Goal: Check status: Check status

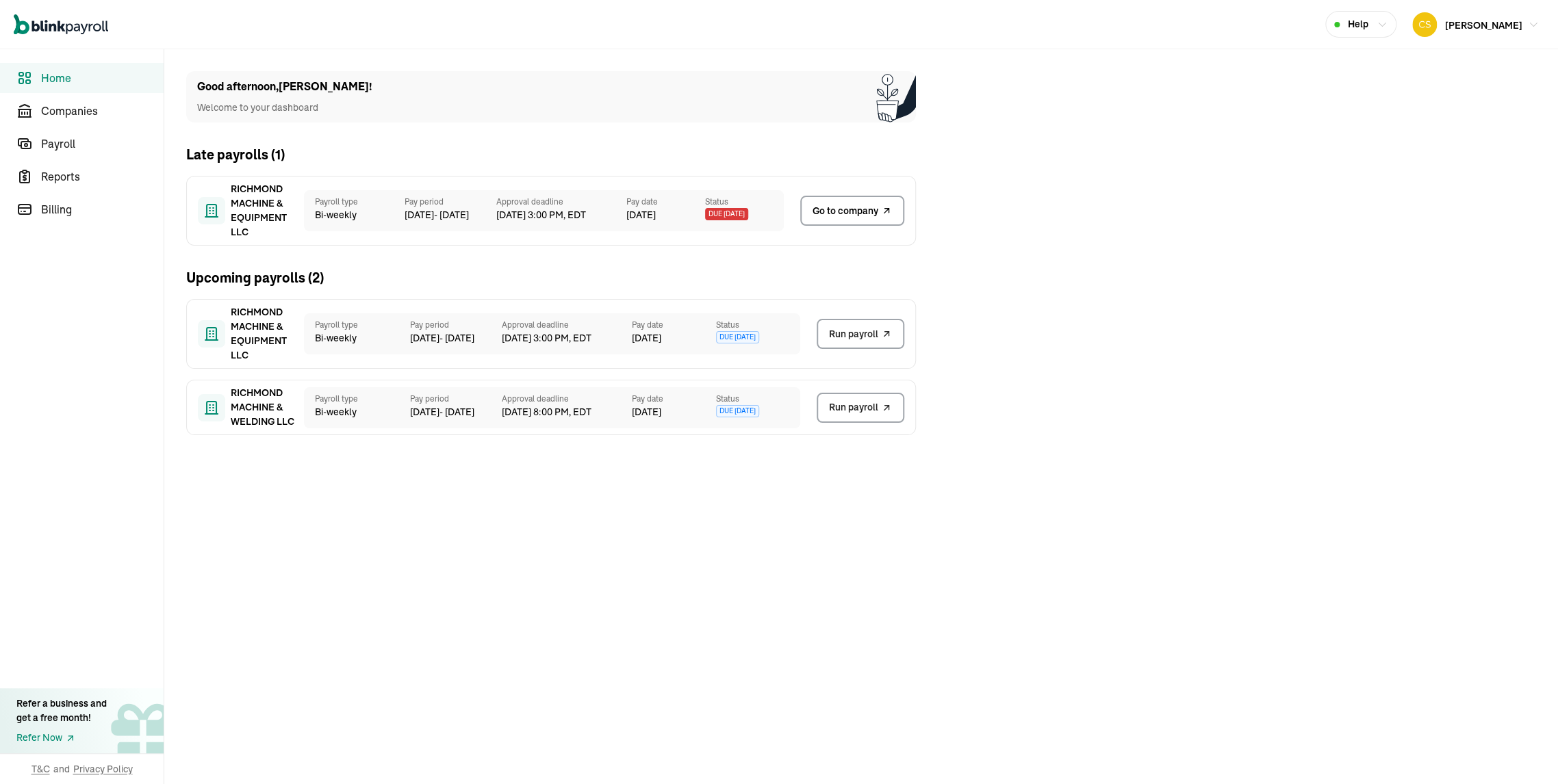
click at [869, 210] on span "Go to company" at bounding box center [846, 211] width 66 height 15
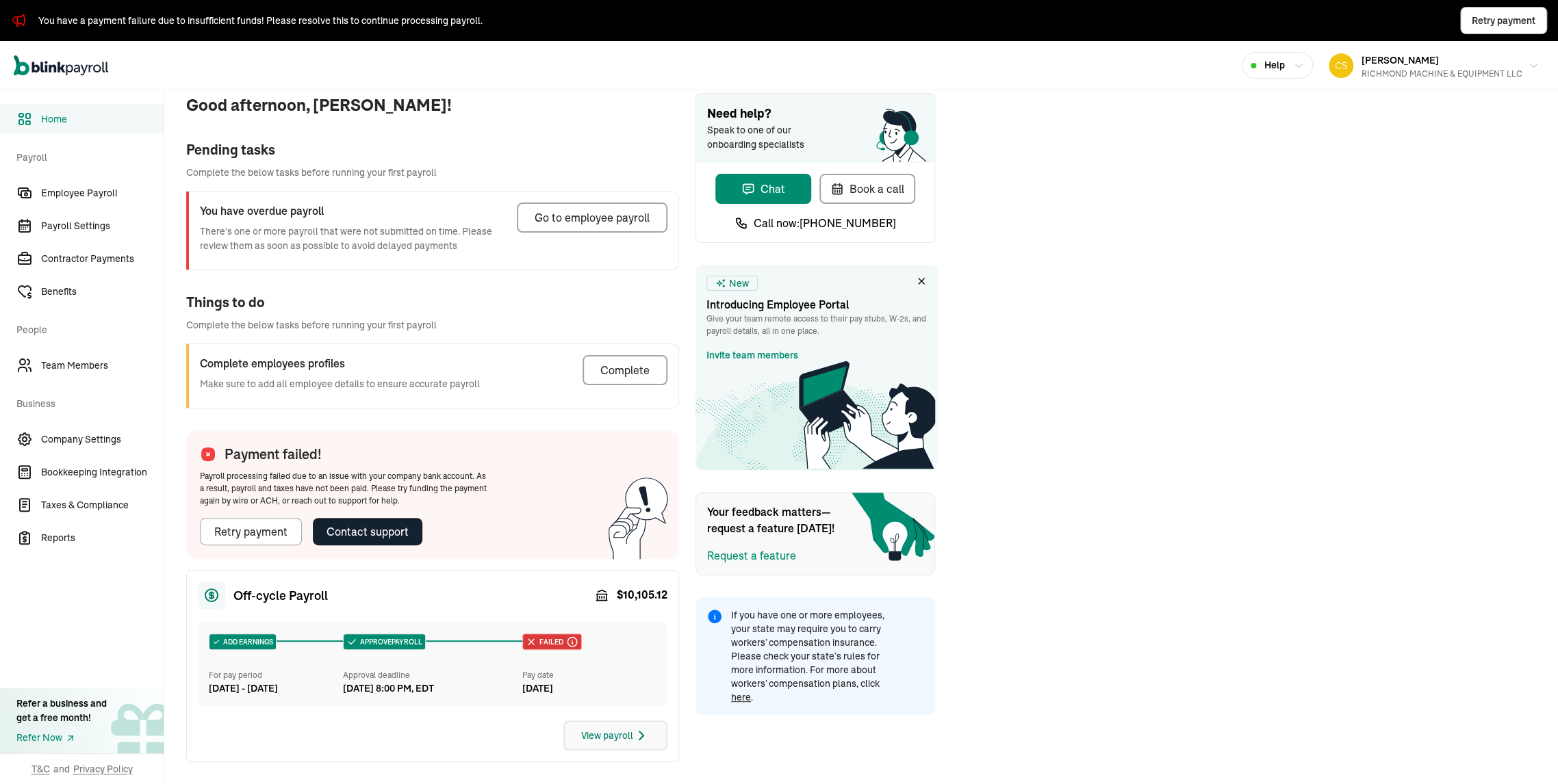
click at [588, 736] on div "View payroll" at bounding box center [616, 735] width 69 height 16
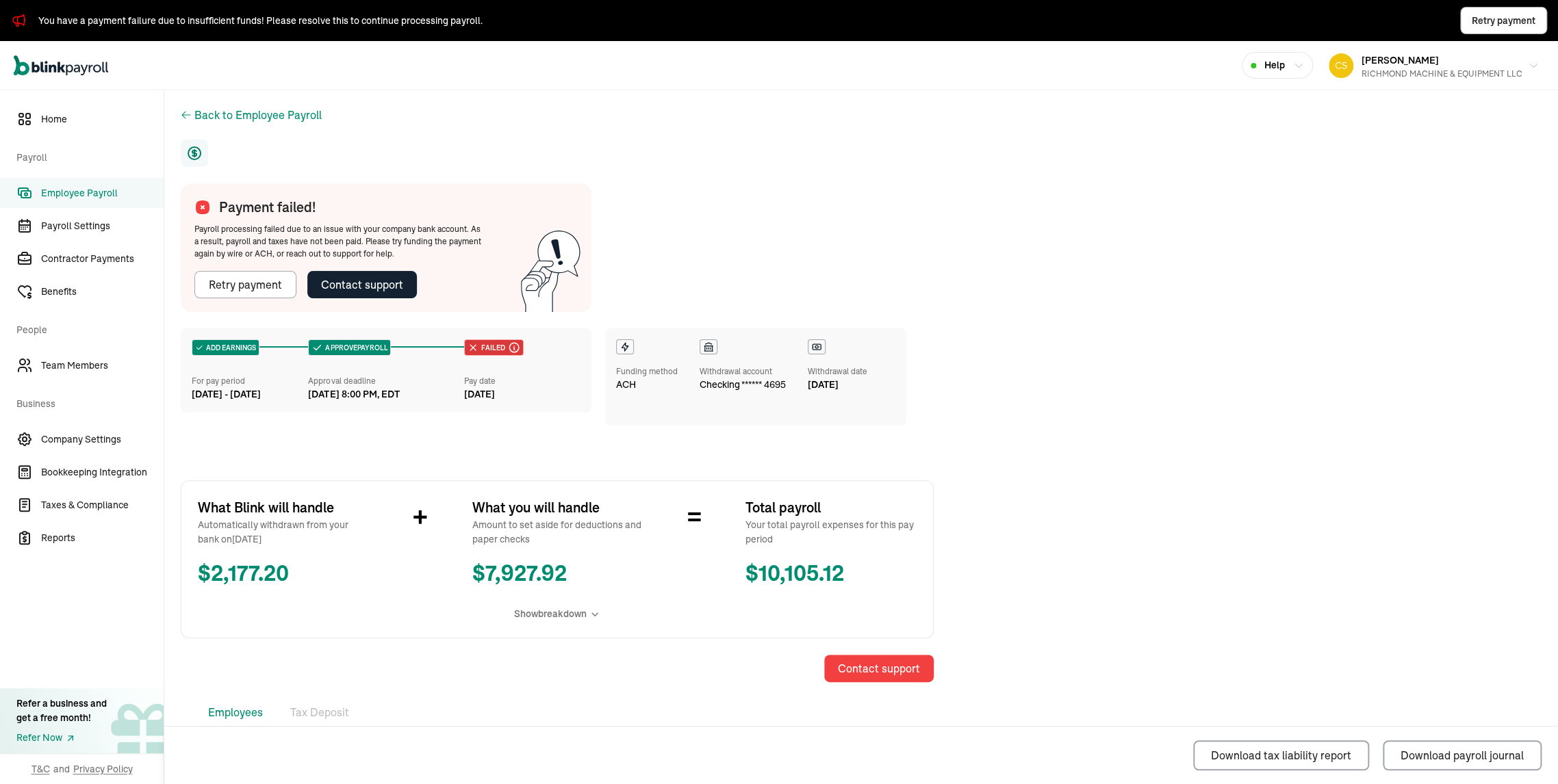
scroll to position [473, 0]
